Goal: Book appointment/travel/reservation

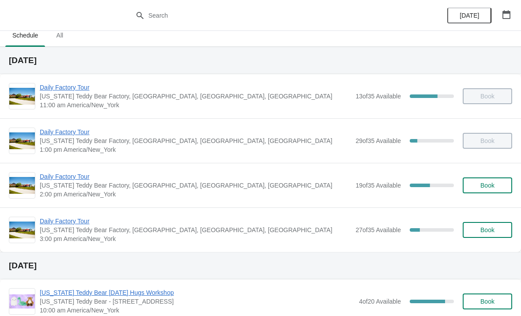
scroll to position [5, 0]
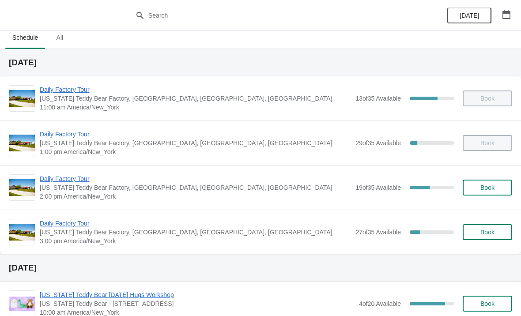
click at [69, 94] on span "Daily Factory Tour" at bounding box center [195, 89] width 311 height 9
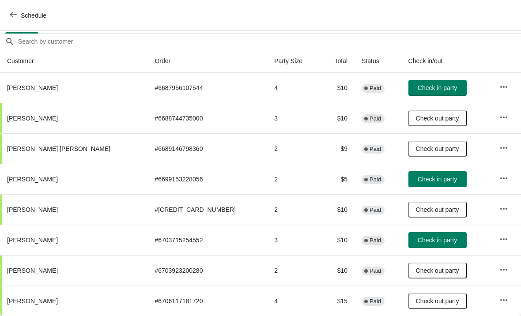
scroll to position [74, 0]
click at [499, 86] on icon "button" at bounding box center [503, 87] width 9 height 9
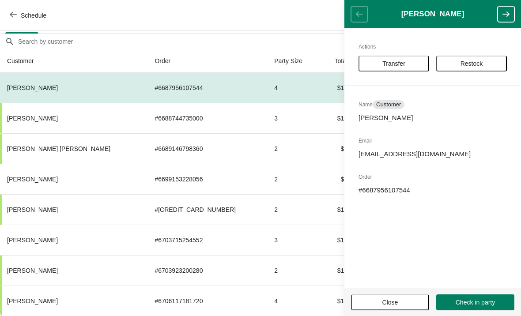
click at [396, 61] on span "Transfer" at bounding box center [393, 63] width 23 height 7
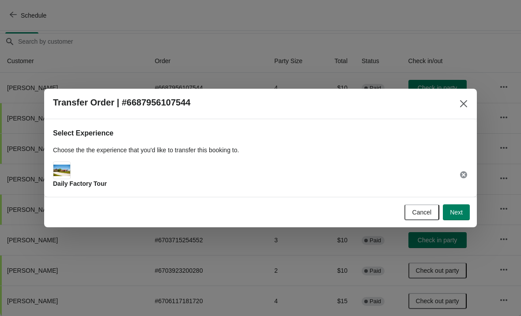
click at [460, 212] on span "Next" at bounding box center [456, 212] width 13 height 7
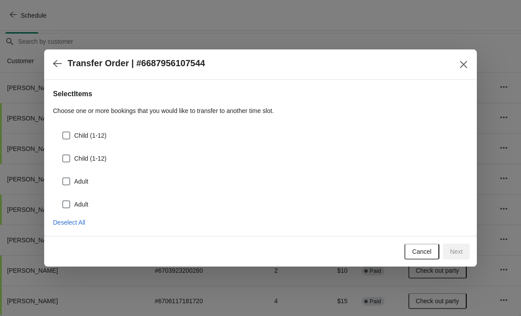
click at [63, 136] on span at bounding box center [66, 136] width 8 height 8
click at [63, 132] on input "Child (1-12)" at bounding box center [62, 132] width 0 height 0
checkbox input "true"
select select "Child (1-12)"
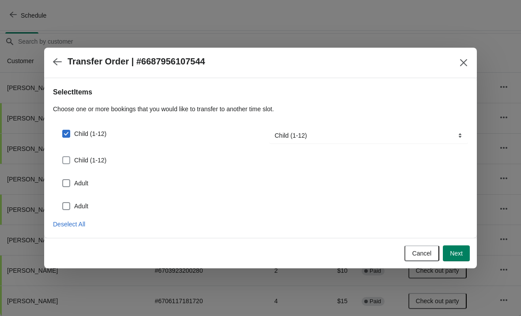
click at [69, 159] on span at bounding box center [66, 160] width 8 height 8
click at [63, 157] on input "Child (1-12)" at bounding box center [62, 156] width 0 height 0
checkbox input "true"
select select "Child (1-12)"
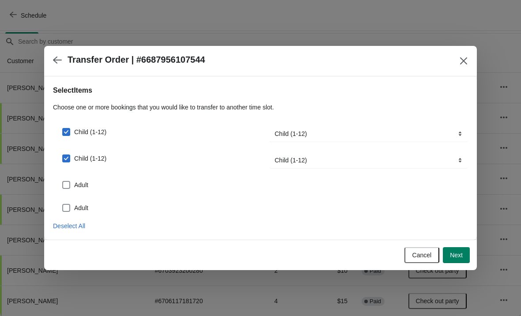
click at [58, 192] on div "Child (1-12) Transfer To... Adult Child (1-12) Senior (65+) Child (1-12) Child …" at bounding box center [260, 164] width 415 height 99
click at [64, 208] on span at bounding box center [66, 208] width 8 height 8
click at [63, 204] on input "Adult" at bounding box center [62, 204] width 0 height 0
checkbox input "true"
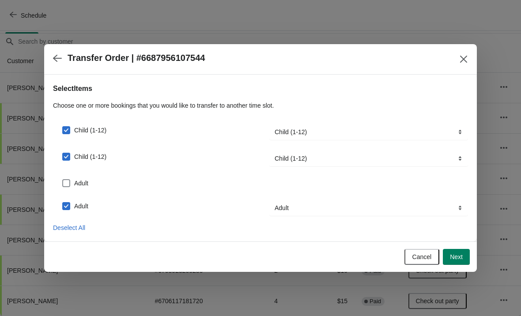
click at [71, 181] on label "Adult" at bounding box center [75, 183] width 26 height 12
click at [63, 180] on input "Adult" at bounding box center [62, 179] width 0 height 0
checkbox input "true"
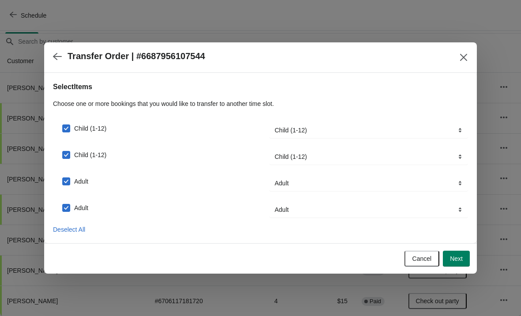
click at [464, 257] on button "Next" at bounding box center [456, 259] width 27 height 16
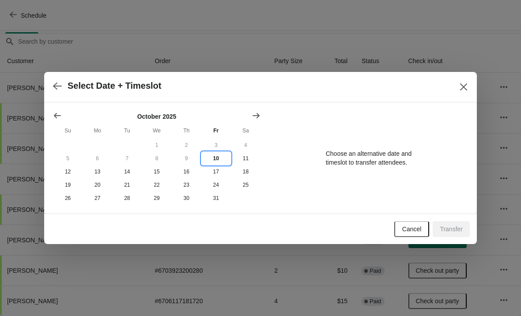
click at [211, 155] on button "10" at bounding box center [216, 158] width 30 height 13
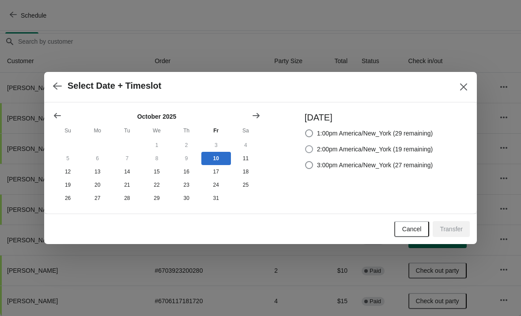
click at [306, 143] on label "2:00pm America/New_York (19 remaining)" at bounding box center [369, 149] width 128 height 12
click at [306, 145] on input "2:00pm America/New_York (19 remaining)" at bounding box center [305, 145] width 0 height 0
radio input "true"
click at [450, 228] on span "Transfer" at bounding box center [451, 229] width 23 height 7
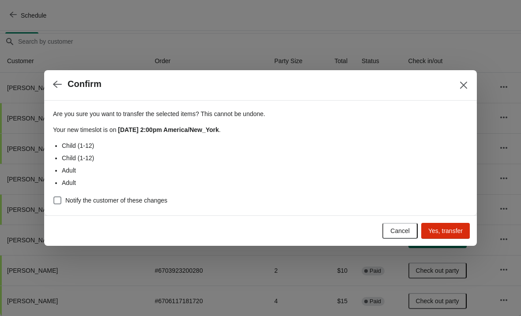
click at [449, 231] on span "Yes, transfer" at bounding box center [445, 230] width 34 height 7
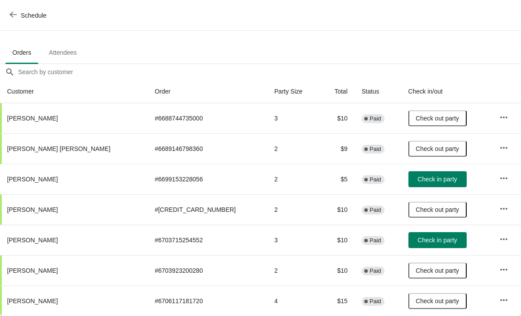
scroll to position [0, 0]
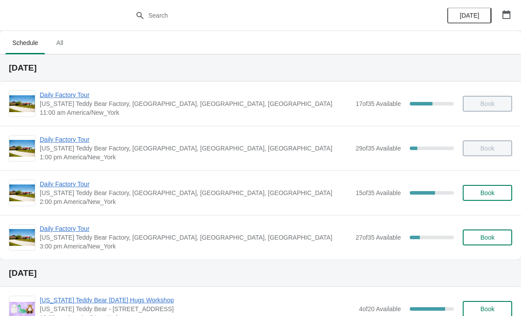
click at [80, 184] on span "Daily Factory Tour" at bounding box center [195, 184] width 311 height 9
click at [76, 185] on span "Daily Factory Tour" at bounding box center [195, 184] width 311 height 9
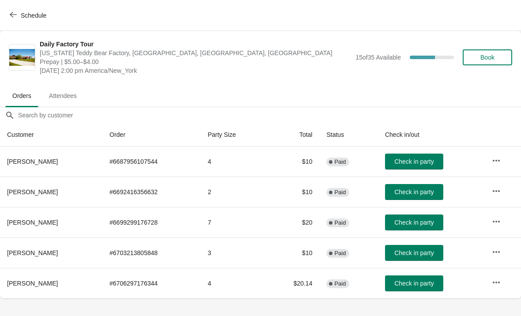
click at [430, 258] on button "Check in party" at bounding box center [414, 253] width 58 height 16
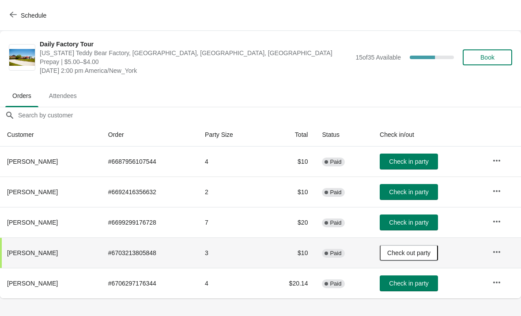
click at [422, 159] on span "Check in party" at bounding box center [408, 161] width 39 height 7
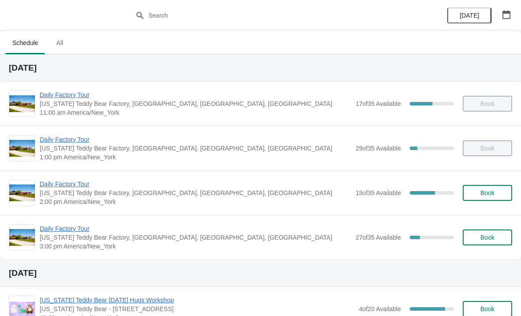
click at [85, 184] on span "Daily Factory Tour" at bounding box center [195, 184] width 311 height 9
click at [78, 181] on span "Daily Factory Tour" at bounding box center [195, 184] width 311 height 9
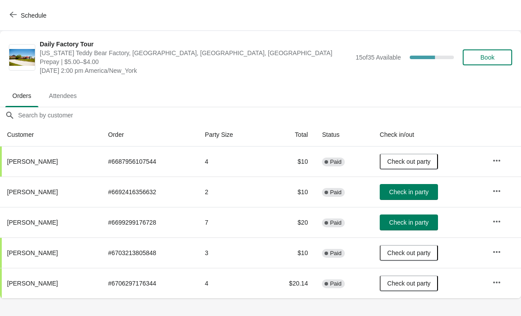
click at [415, 187] on button "Check in party" at bounding box center [409, 192] width 58 height 16
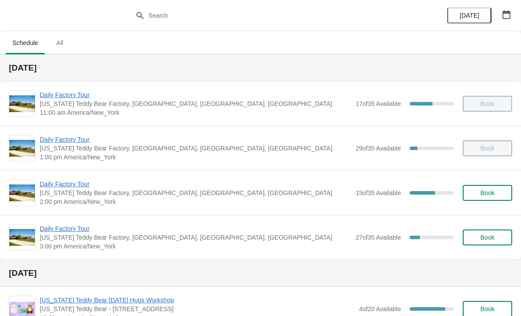
click at [76, 184] on span "Daily Factory Tour" at bounding box center [195, 184] width 311 height 9
